Goal: Task Accomplishment & Management: Manage account settings

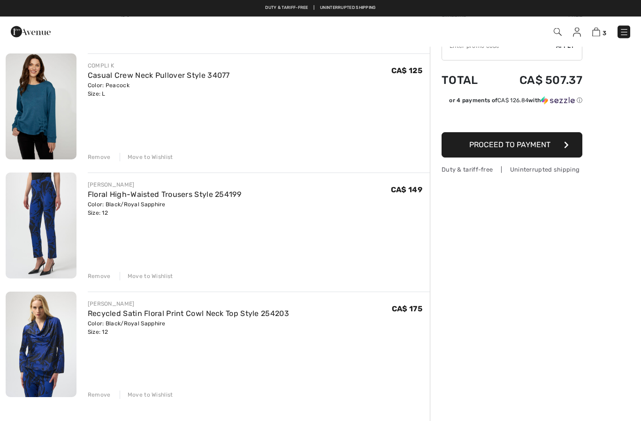
click at [154, 398] on div "Move to Wishlist" at bounding box center [146, 395] width 53 height 8
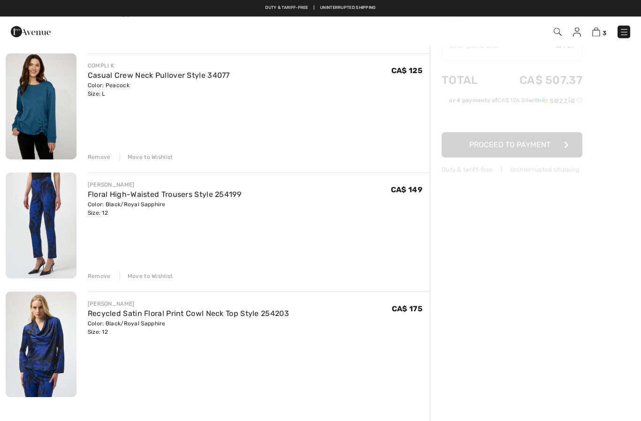
scroll to position [69, 0]
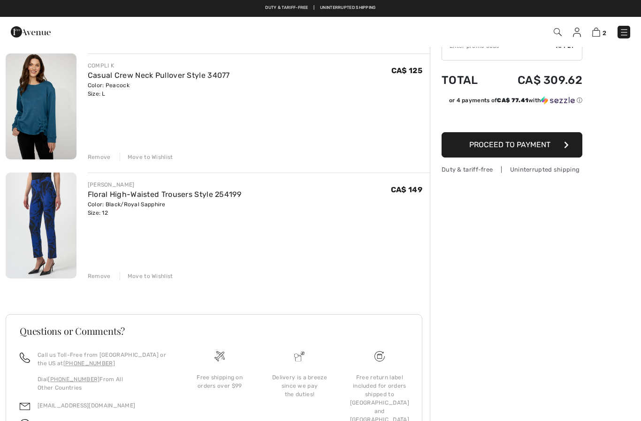
click at [160, 275] on div "Move to Wishlist" at bounding box center [146, 276] width 53 height 8
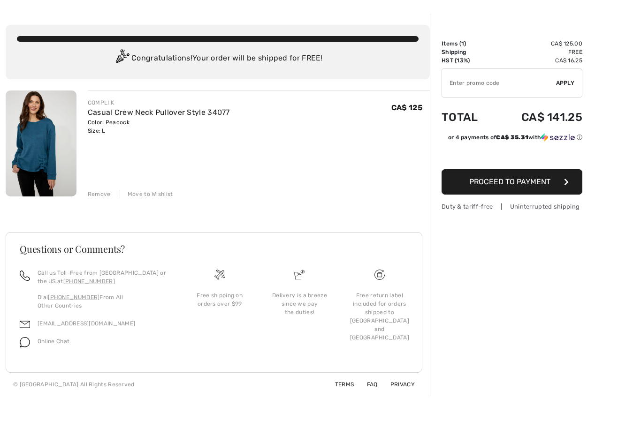
scroll to position [0, 0]
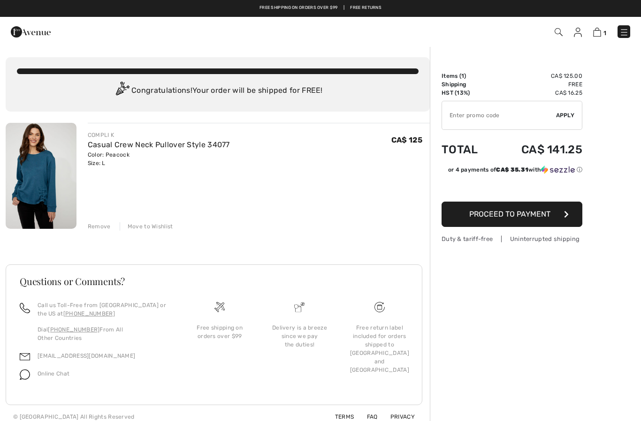
click at [576, 39] on div "1 Checkout" at bounding box center [453, 32] width 370 height 19
click at [580, 34] on img at bounding box center [578, 32] width 8 height 9
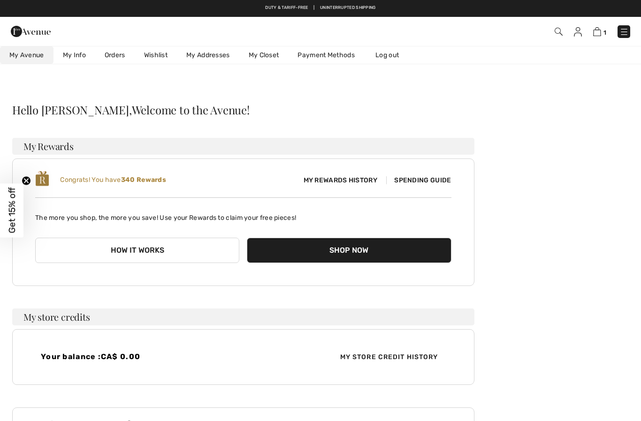
click at [160, 57] on link "Wishlist" at bounding box center [156, 54] width 42 height 17
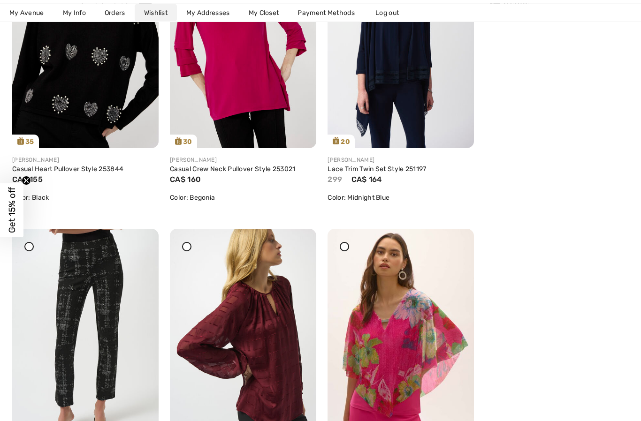
scroll to position [2102, 0]
click at [272, 328] on img at bounding box center [243, 339] width 146 height 220
